Goal: Task Accomplishment & Management: Manage account settings

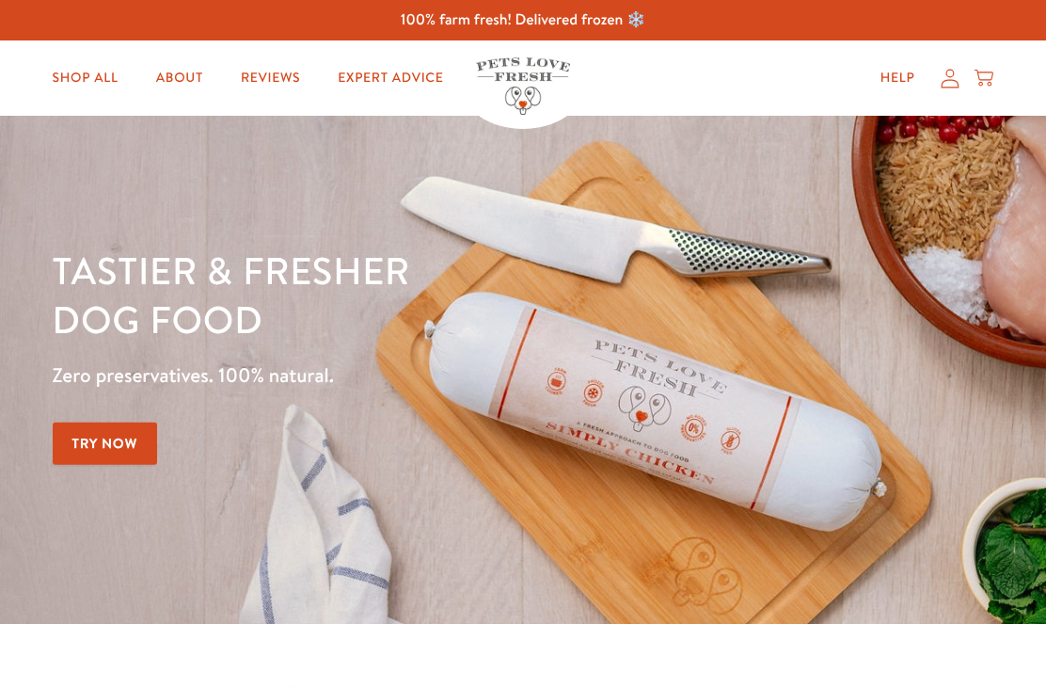
click at [948, 77] on icon at bounding box center [950, 79] width 19 height 20
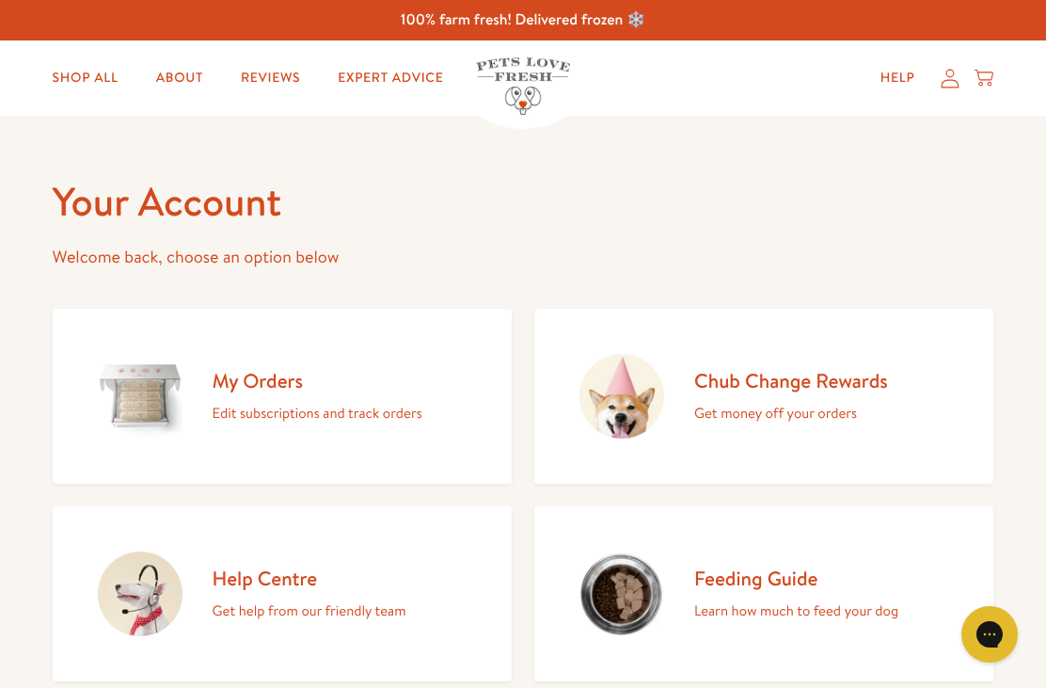
click at [245, 392] on h2 "My Orders" at bounding box center [318, 380] width 210 height 25
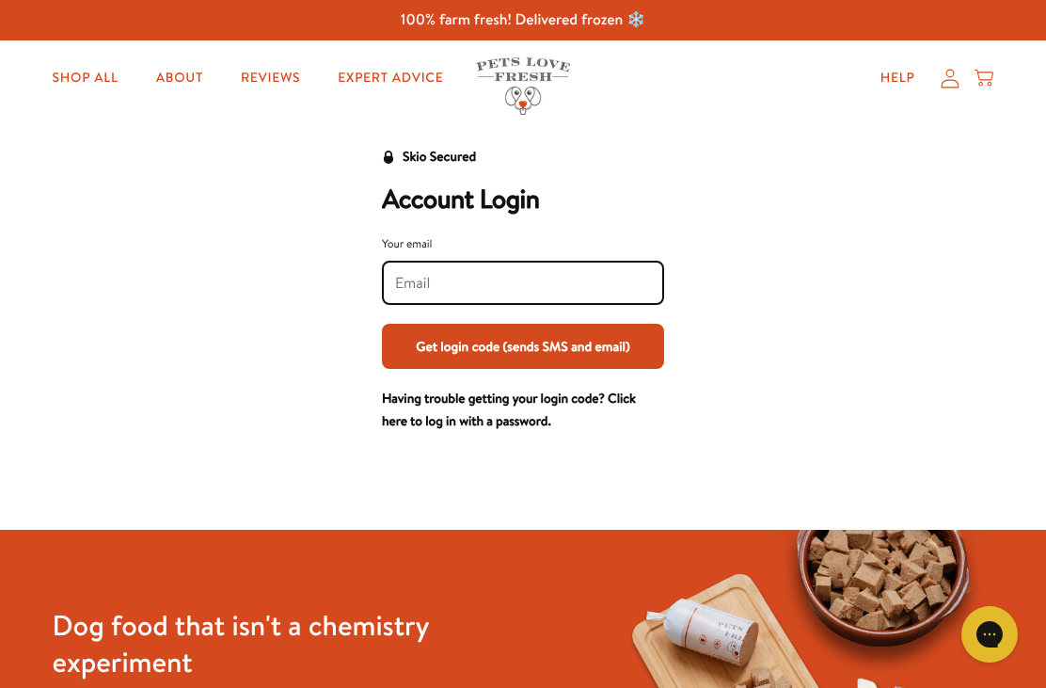
click at [402, 276] on input "Your email" at bounding box center [523, 283] width 256 height 21
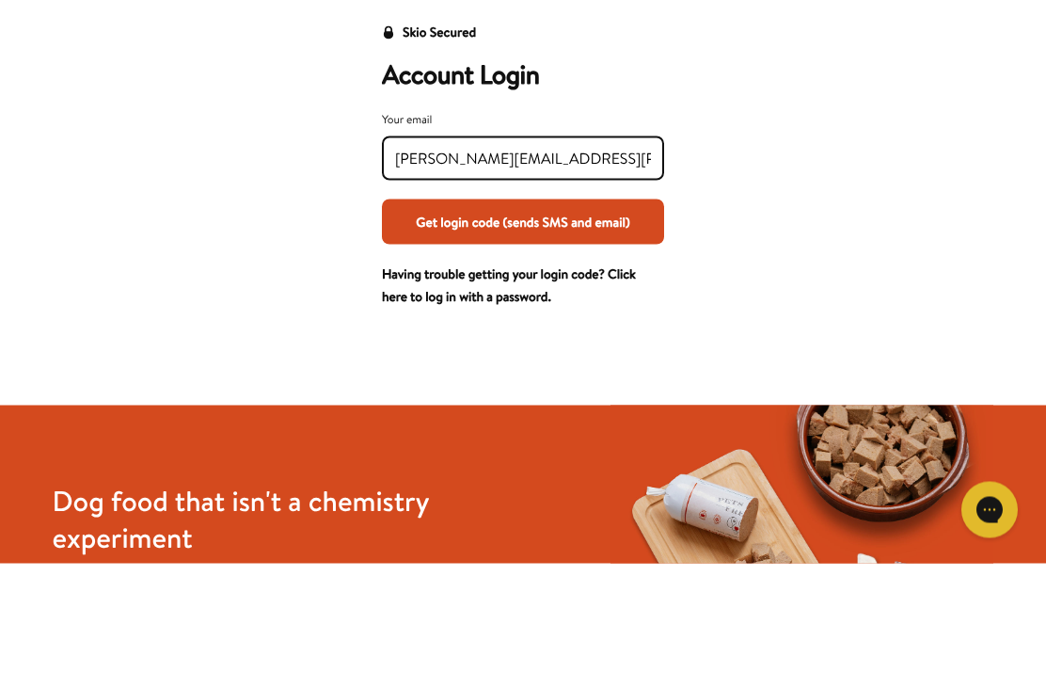
type input "[PERSON_NAME][EMAIL_ADDRESS][PERSON_NAME][DOMAIN_NAME]"
click at [523, 324] on button "Get login code (sends SMS and email)" at bounding box center [523, 346] width 282 height 45
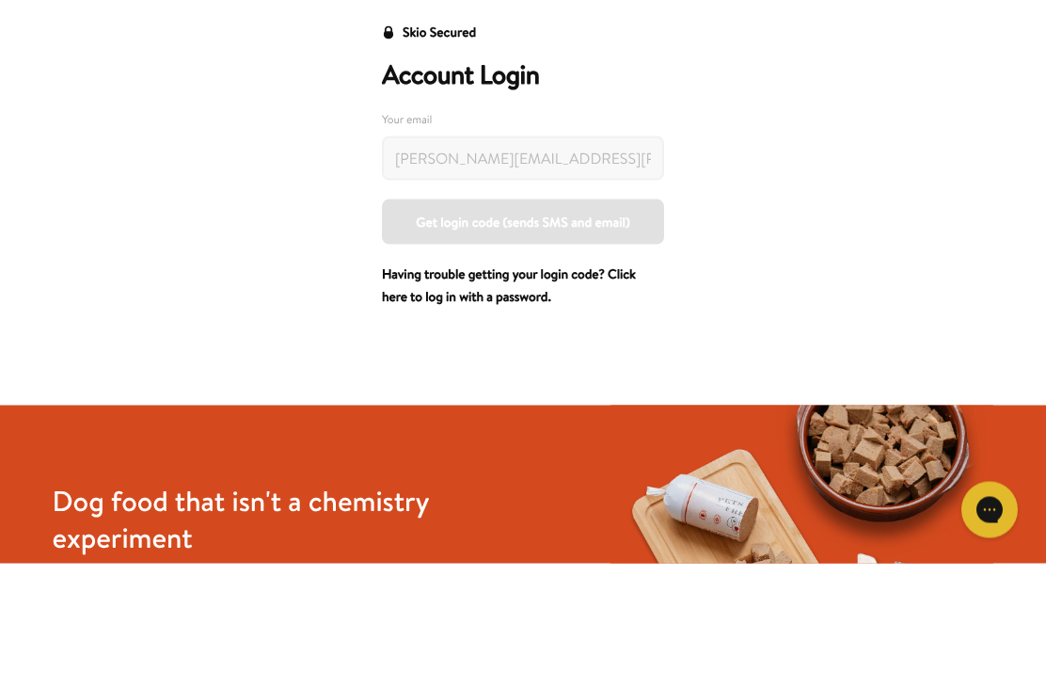
scroll to position [125, 0]
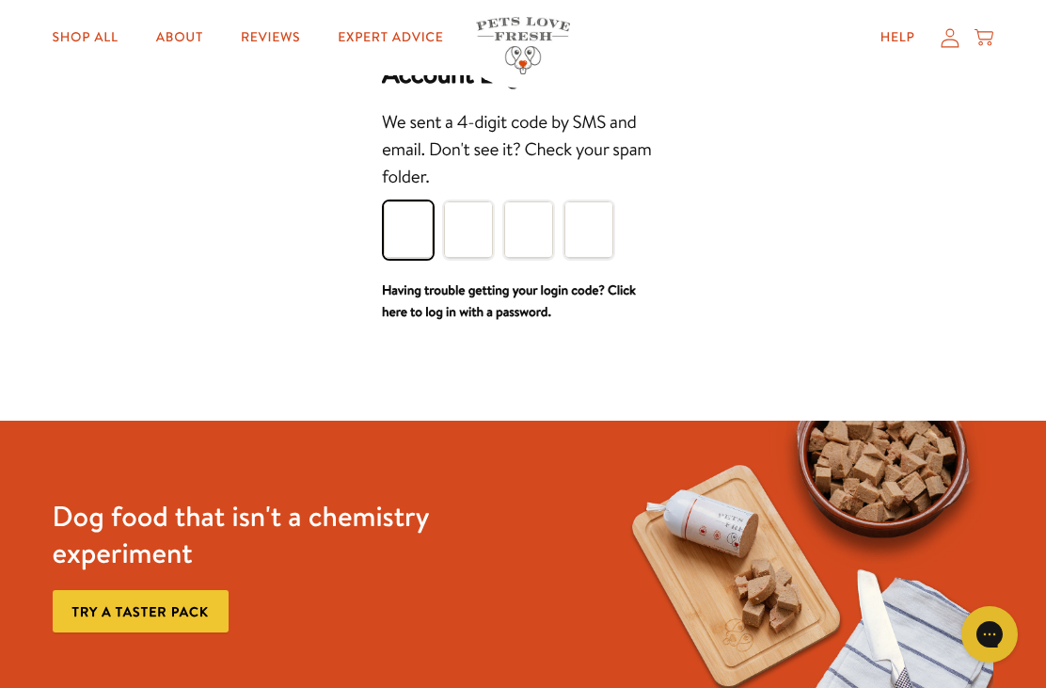
click at [406, 233] on input "Please enter your pin code" at bounding box center [408, 229] width 49 height 56
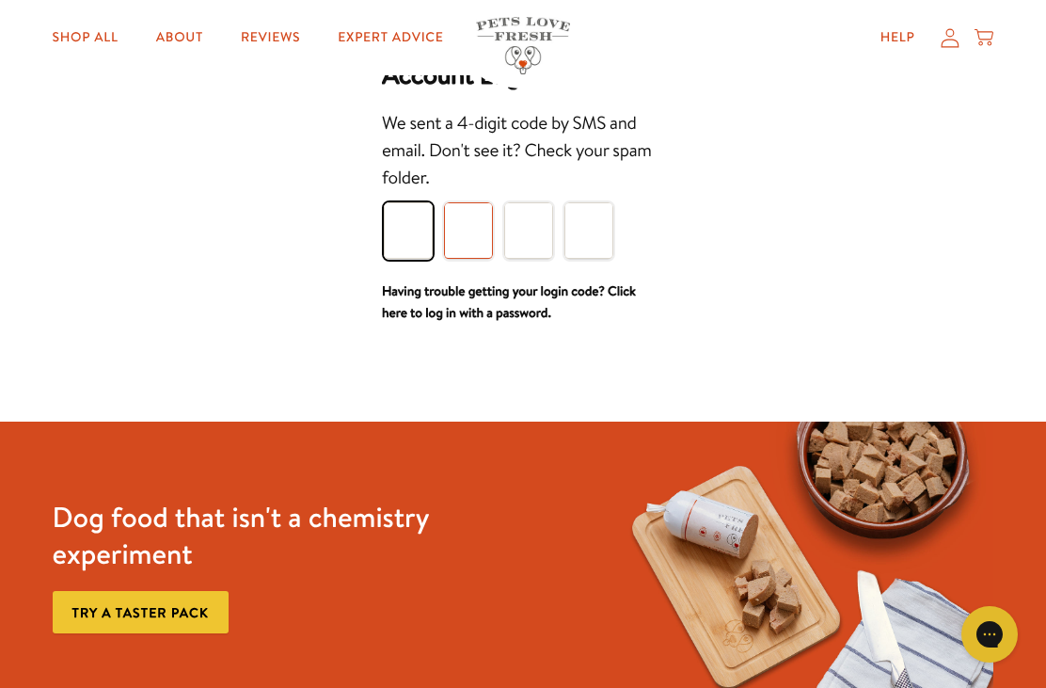
type input "5"
type input "3"
type input "7"
type input "8"
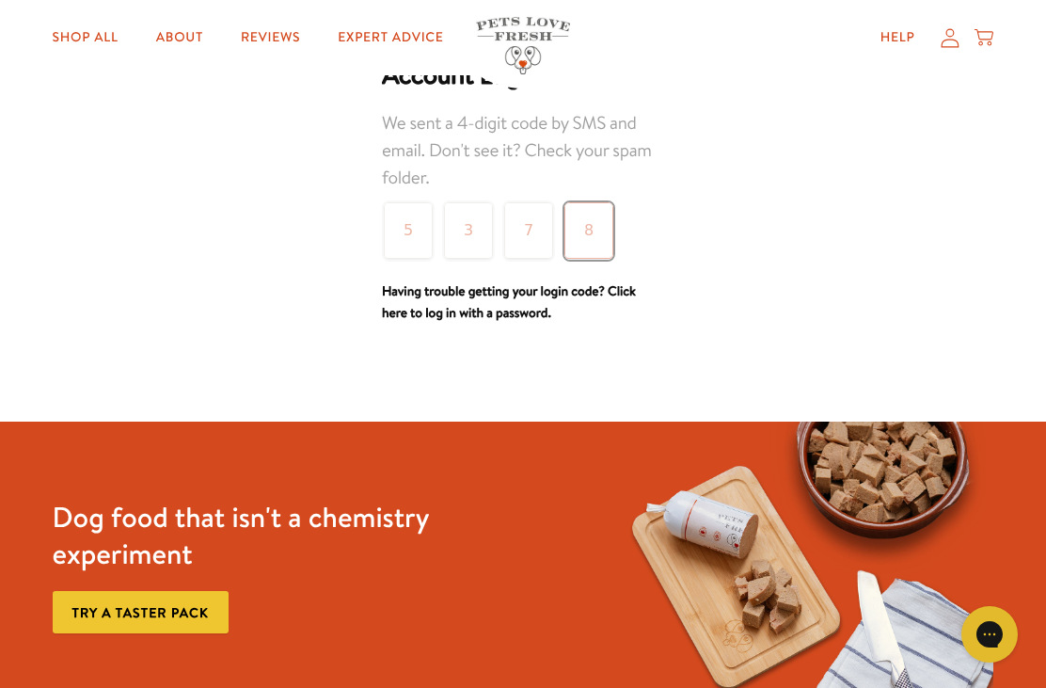
scroll to position [125, 0]
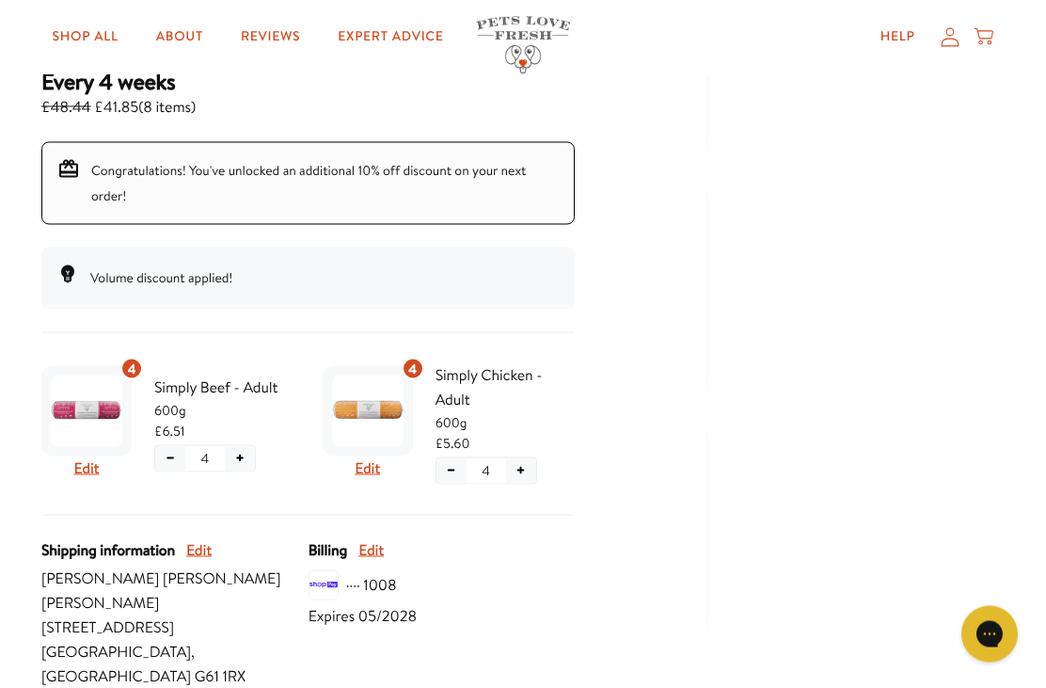
scroll to position [298, 0]
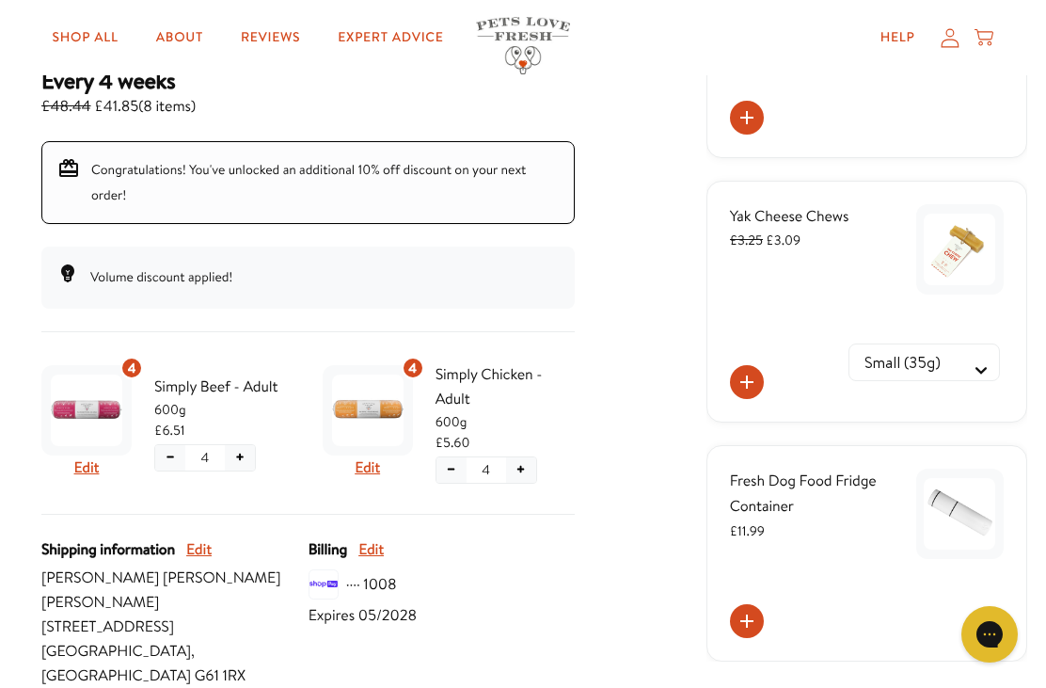
click at [452, 483] on button "−" at bounding box center [452, 469] width 30 height 25
click at [443, 483] on button "−" at bounding box center [452, 469] width 30 height 25
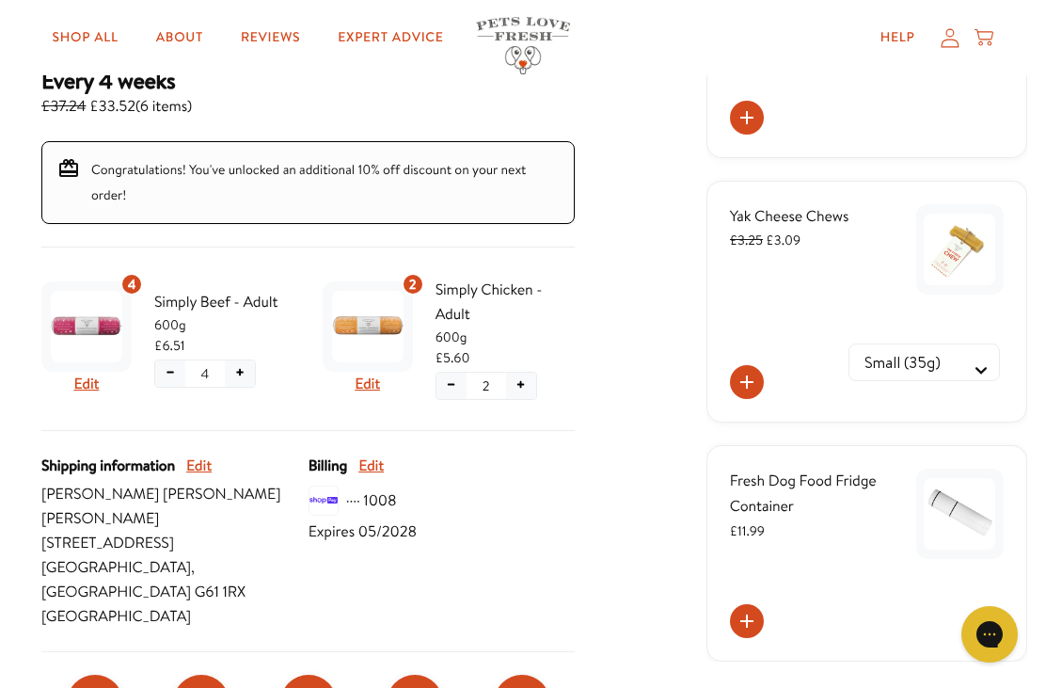
click at [242, 386] on button "+" at bounding box center [240, 372] width 30 height 25
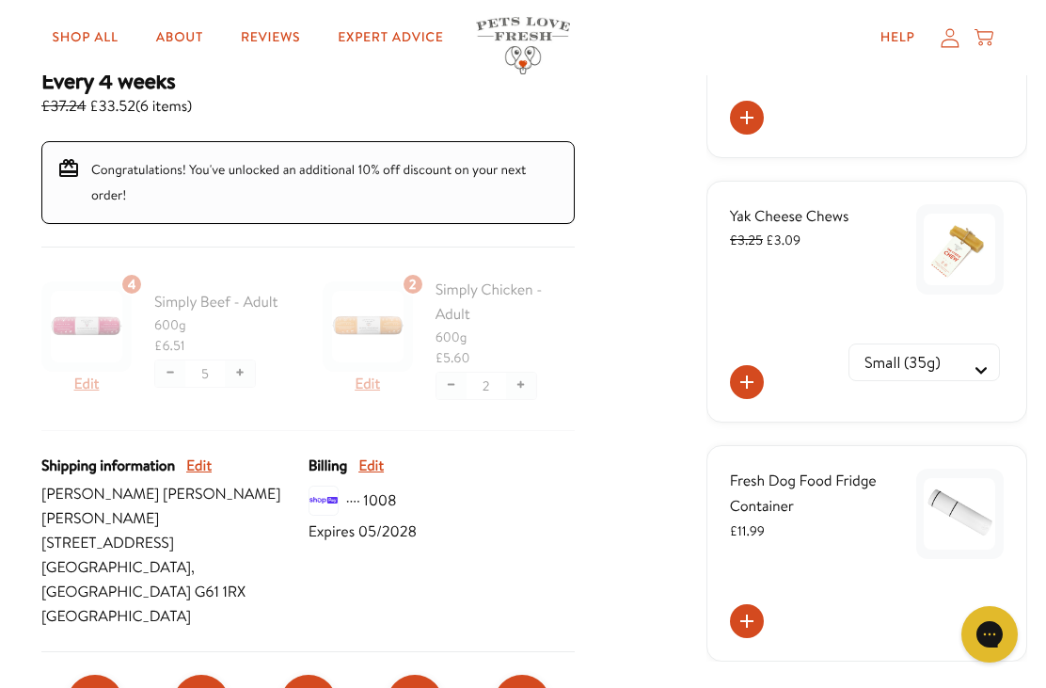
click at [244, 419] on div at bounding box center [307, 350] width 533 height 160
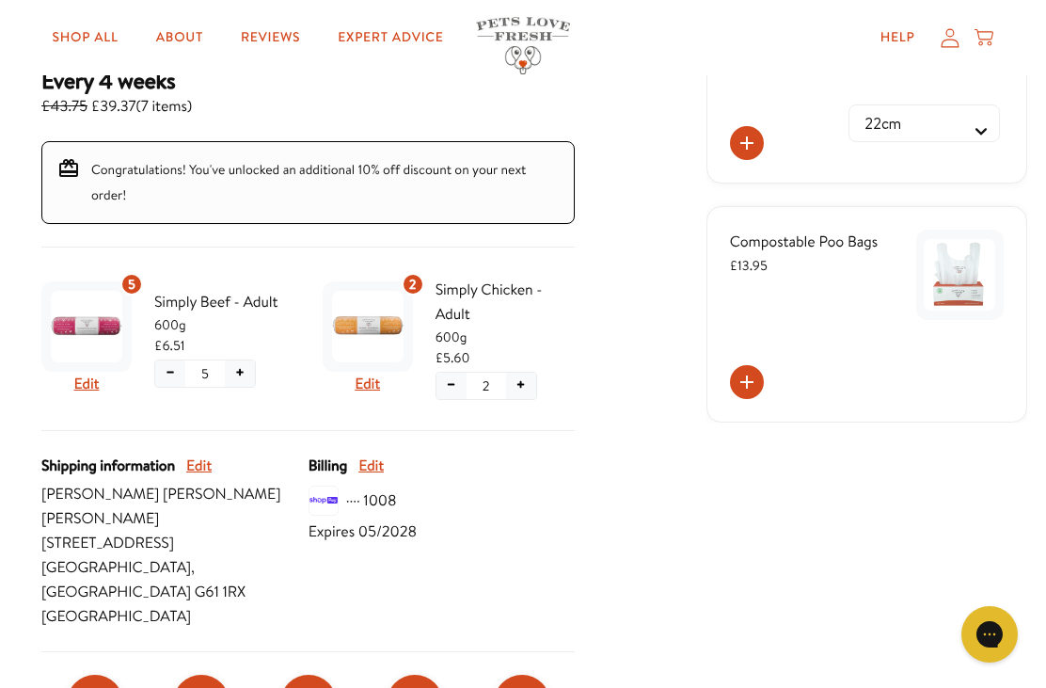
click at [243, 386] on button "+" at bounding box center [240, 372] width 30 height 25
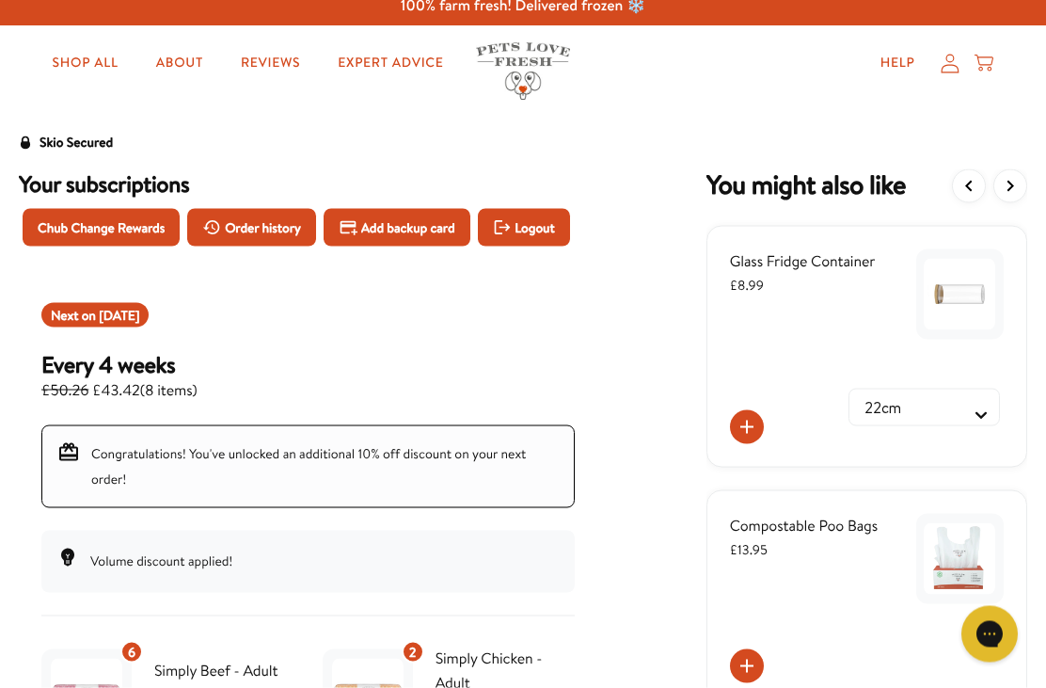
scroll to position [0, 0]
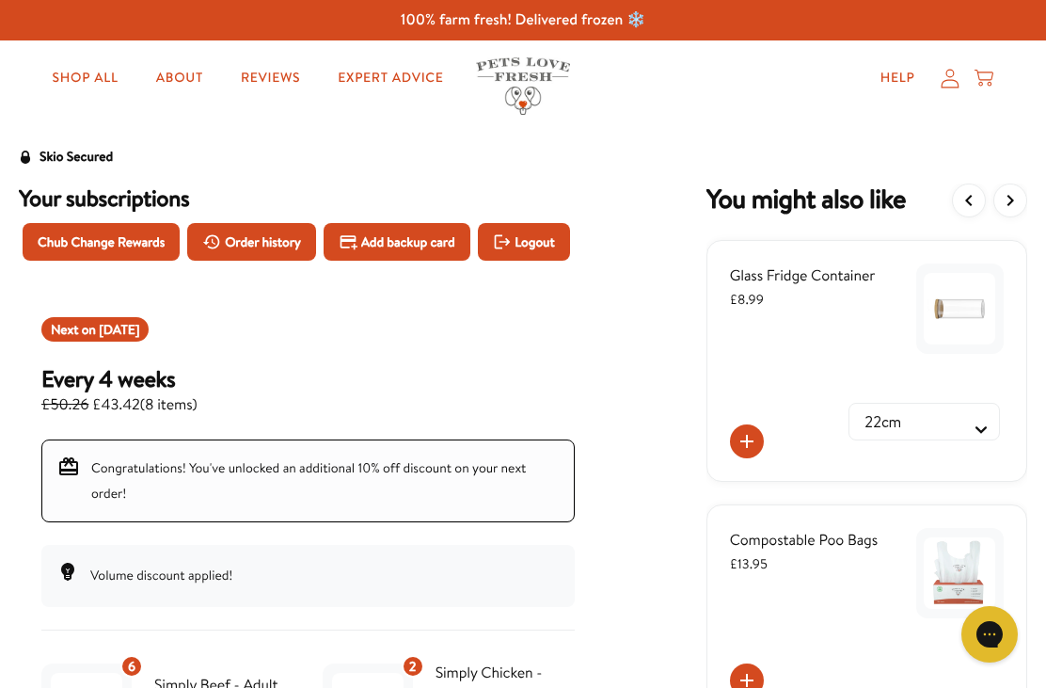
click at [119, 339] on span "[DATE]" at bounding box center [119, 329] width 40 height 19
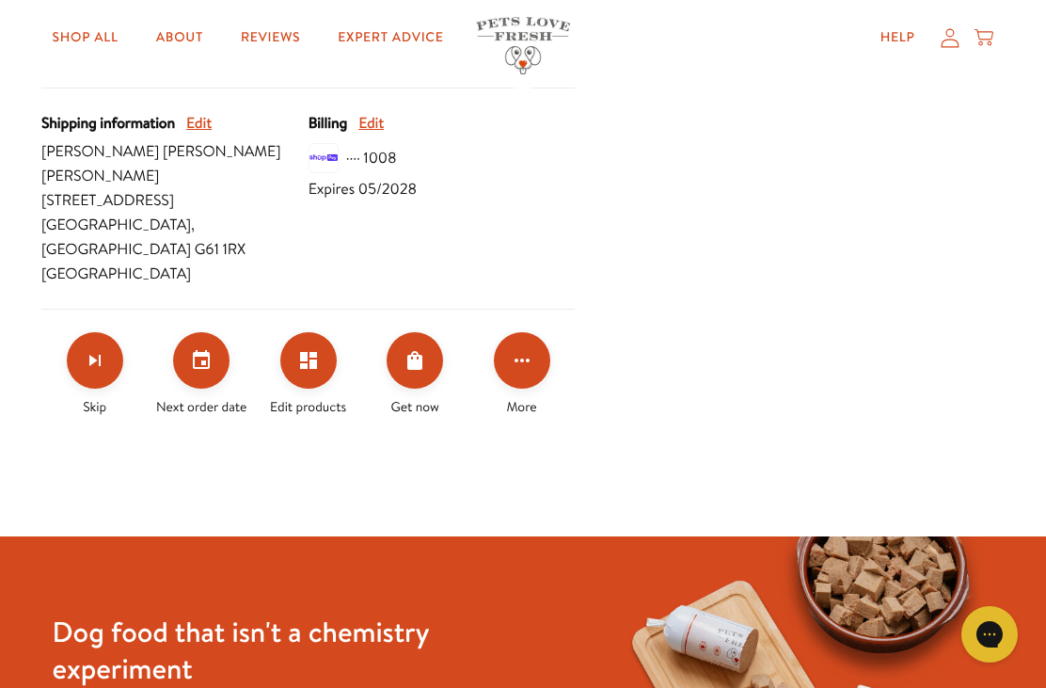
scroll to position [723, 0]
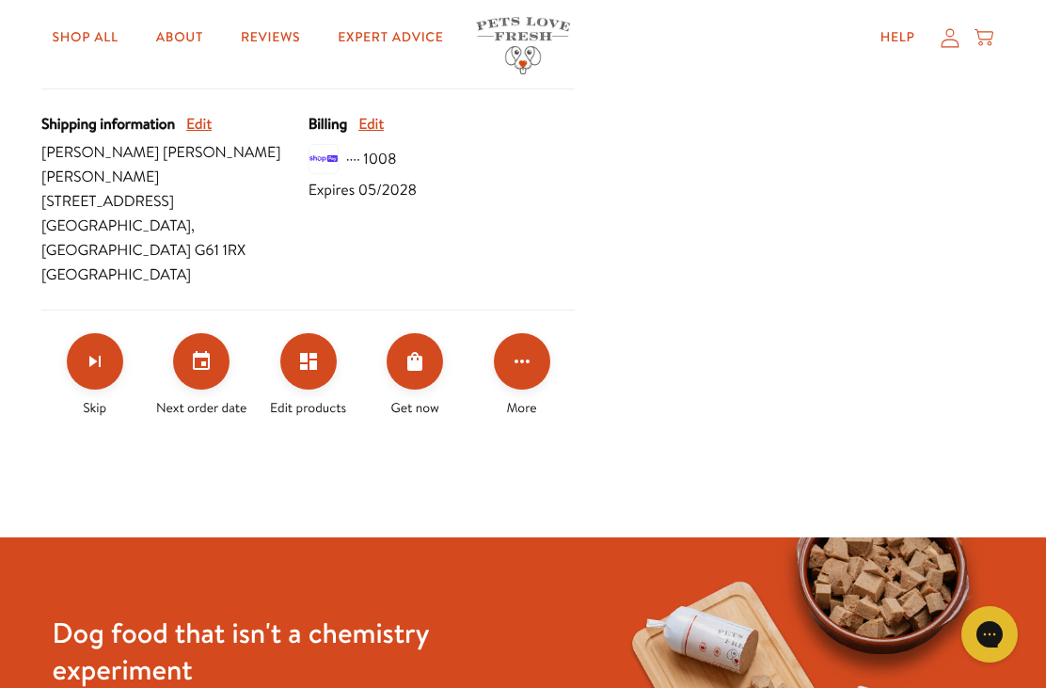
click at [190, 352] on icon "Set your next order date" at bounding box center [201, 361] width 23 height 23
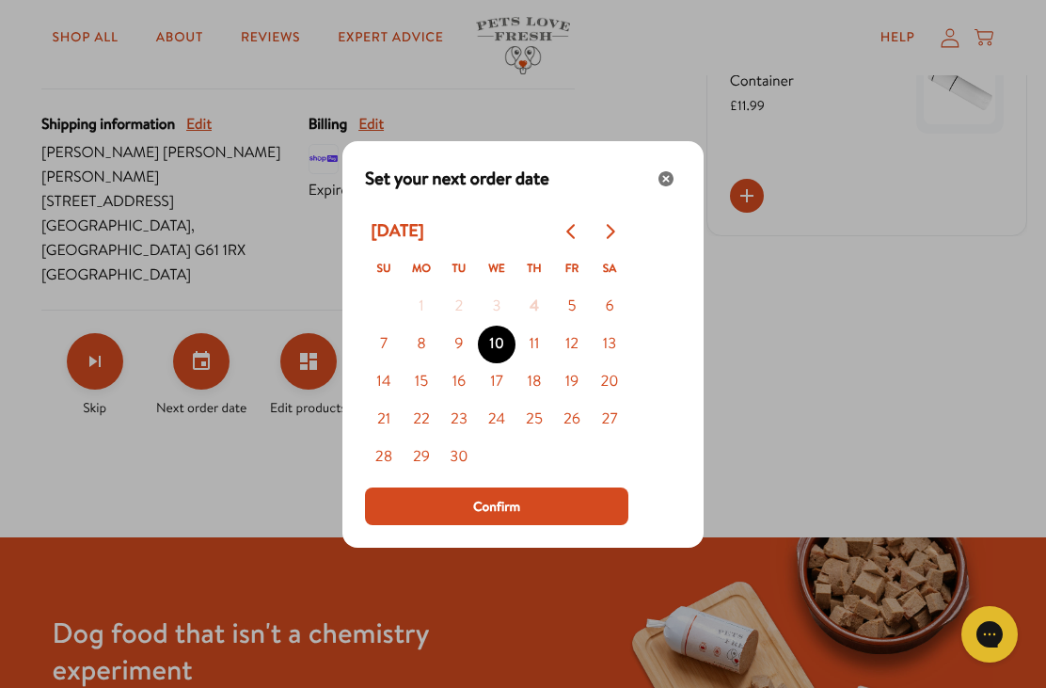
click at [608, 239] on icon "Go to next month" at bounding box center [611, 231] width 8 height 15
click at [498, 326] on button "1" at bounding box center [497, 307] width 38 height 38
click at [499, 516] on span "Confirm" at bounding box center [496, 506] width 47 height 21
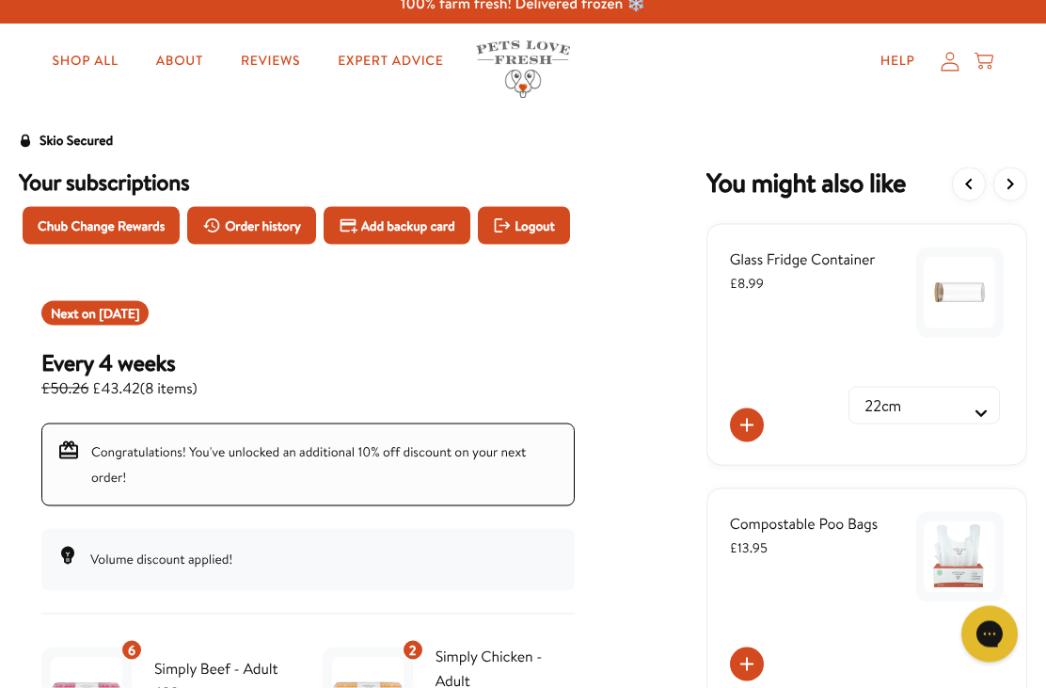
scroll to position [0, 0]
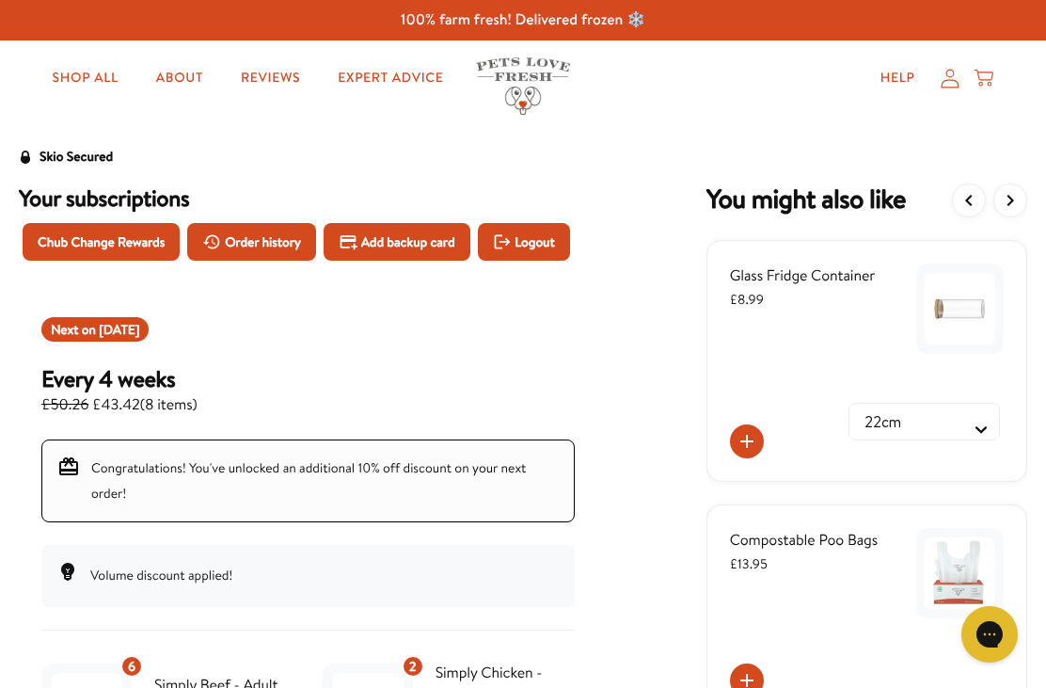
click at [1026, 560] on div "Compostable Poo Bags £13.95" at bounding box center [867, 612] width 321 height 216
